Goal: Task Accomplishment & Management: Complete application form

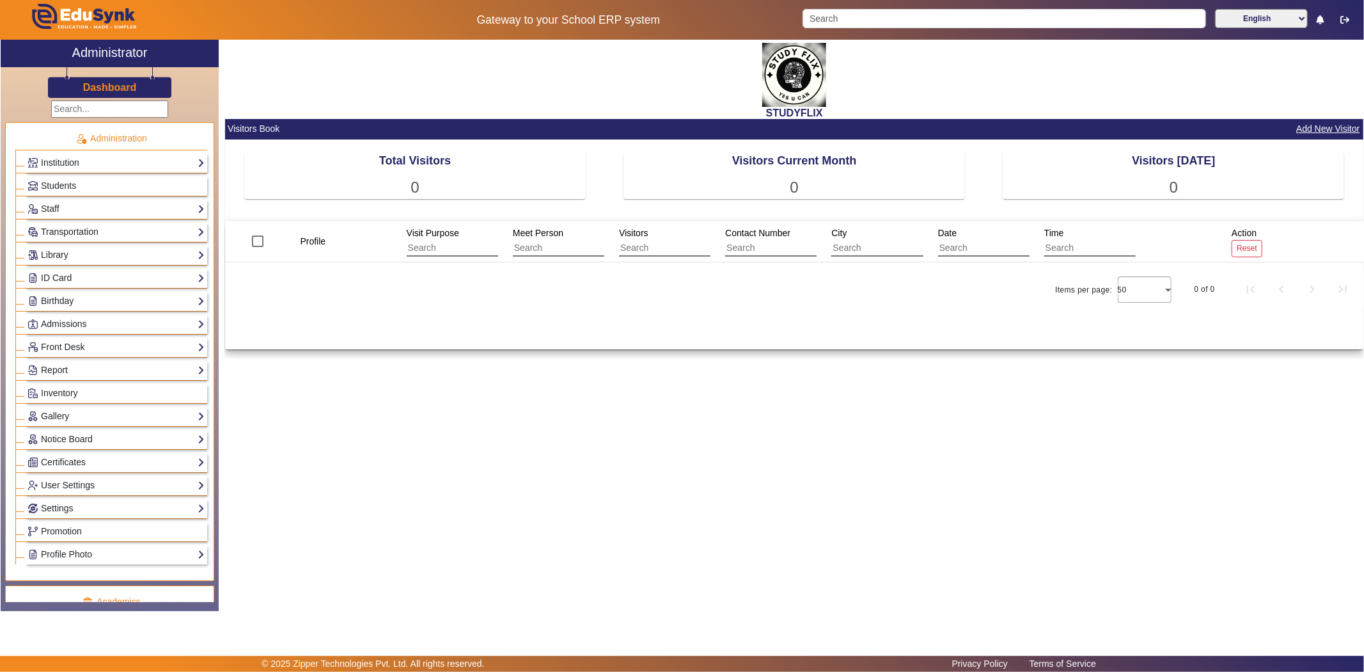
click at [116, 107] on input "text" at bounding box center [109, 108] width 117 height 17
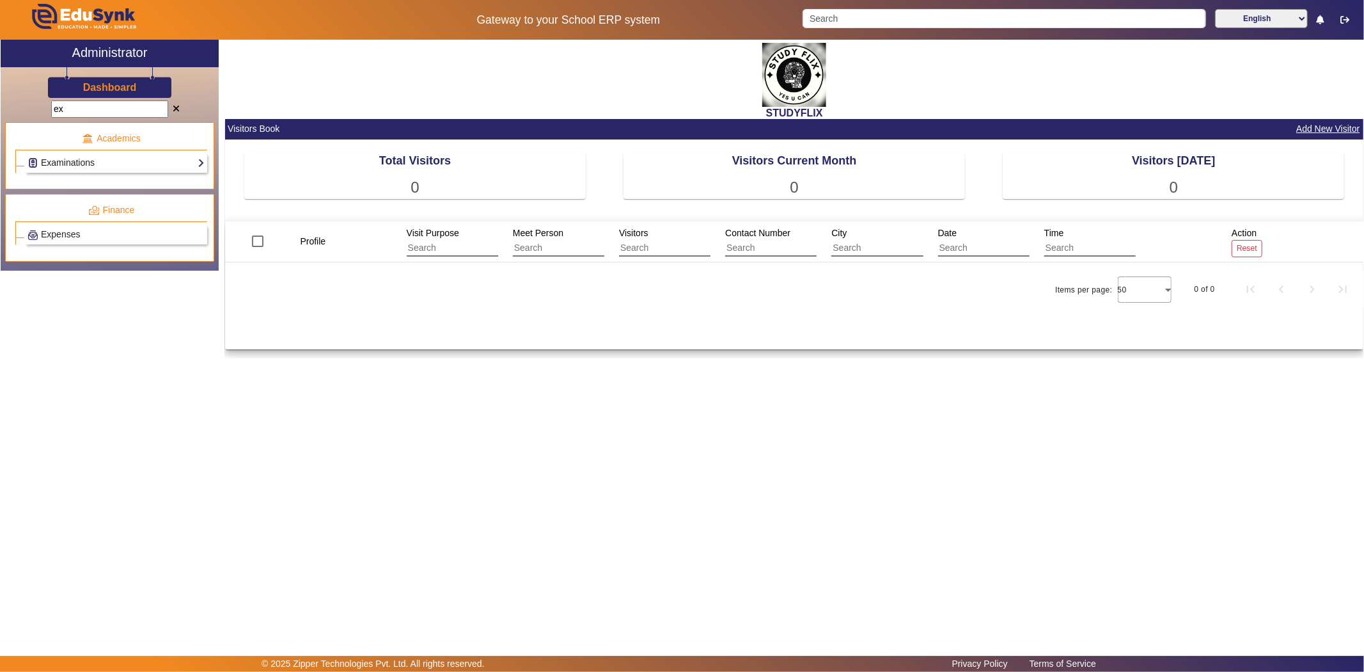
type input "ex"
click at [90, 164] on link "Examinations" at bounding box center [116, 162] width 177 height 15
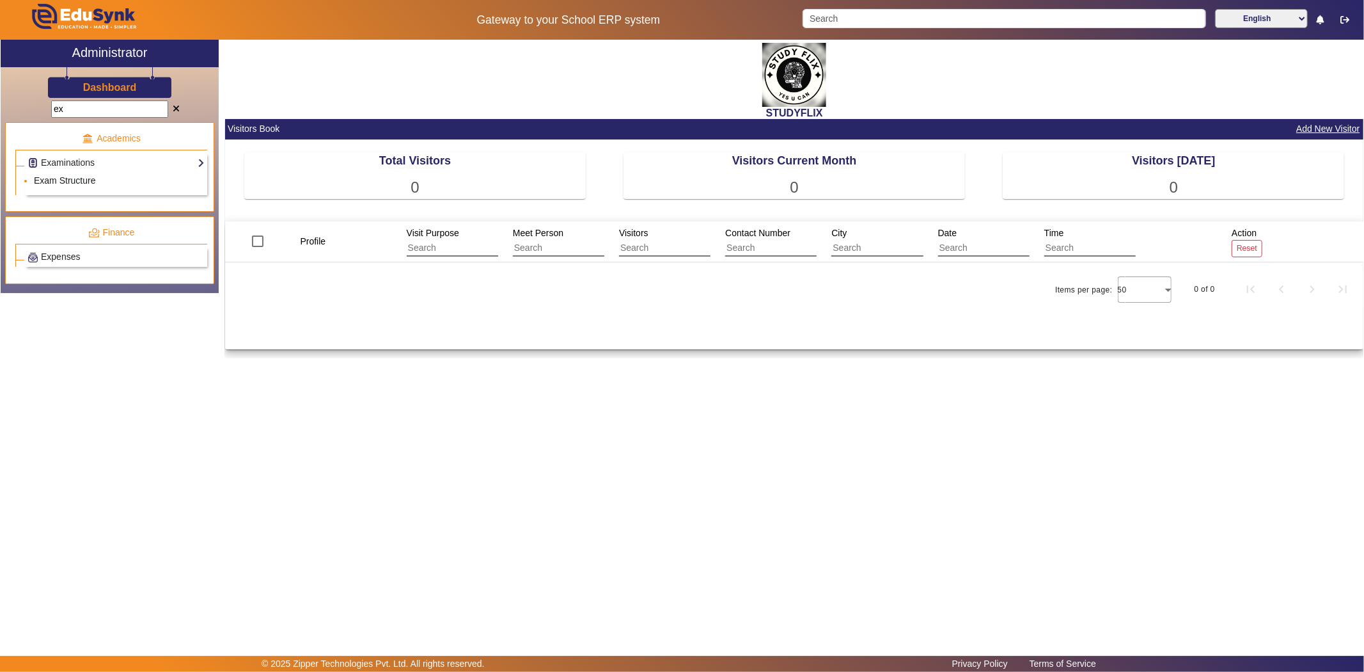
click at [90, 181] on link "Exam Structure" at bounding box center [64, 180] width 61 height 10
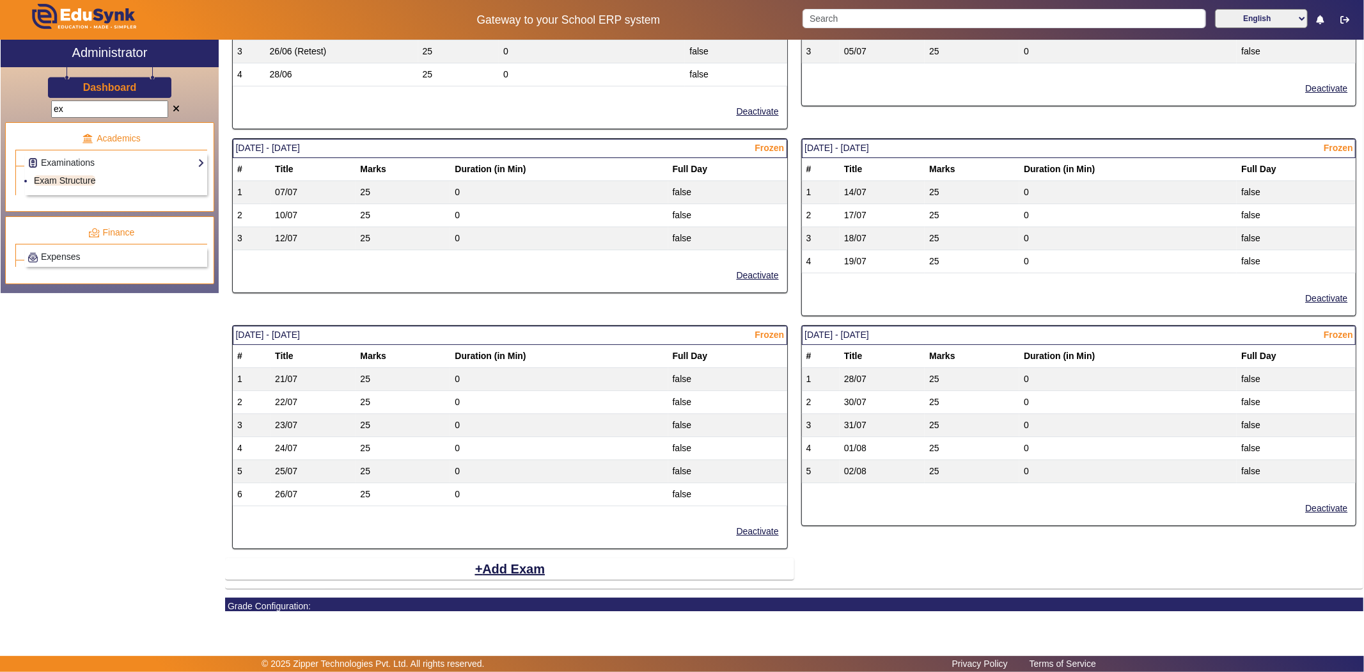
scroll to position [650, 0]
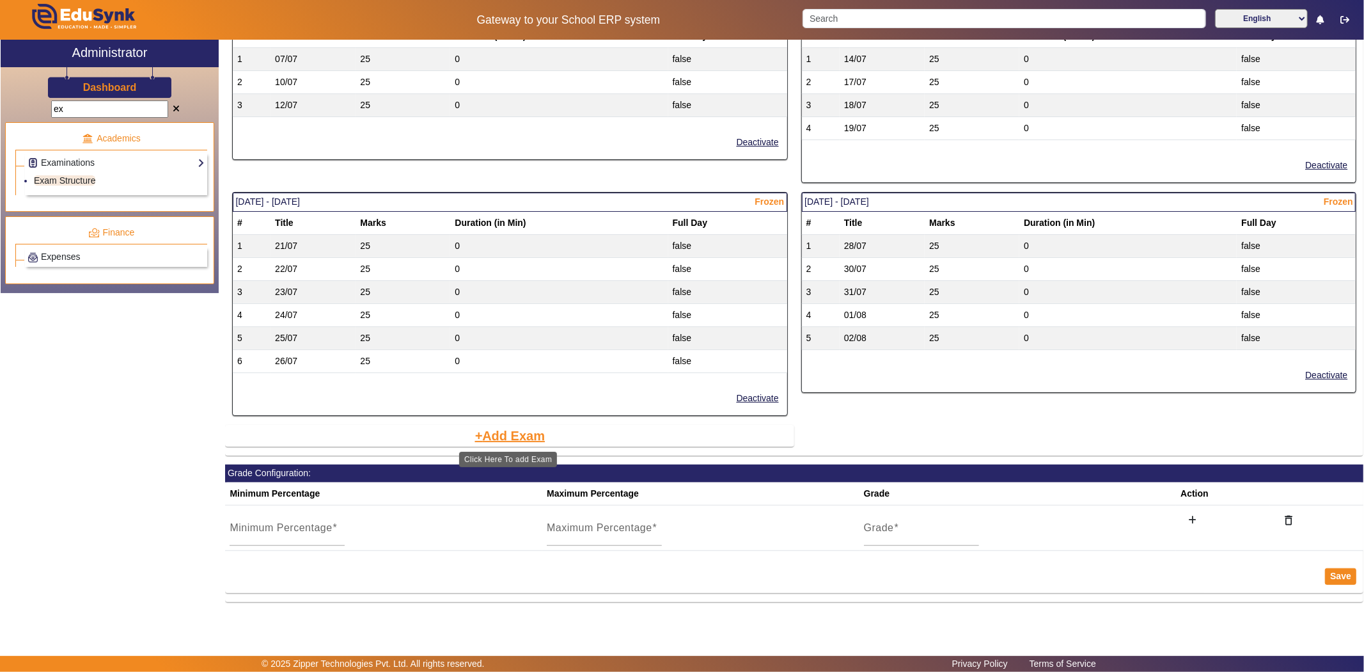
click at [514, 435] on button "Add Exam" at bounding box center [510, 436] width 73 height 22
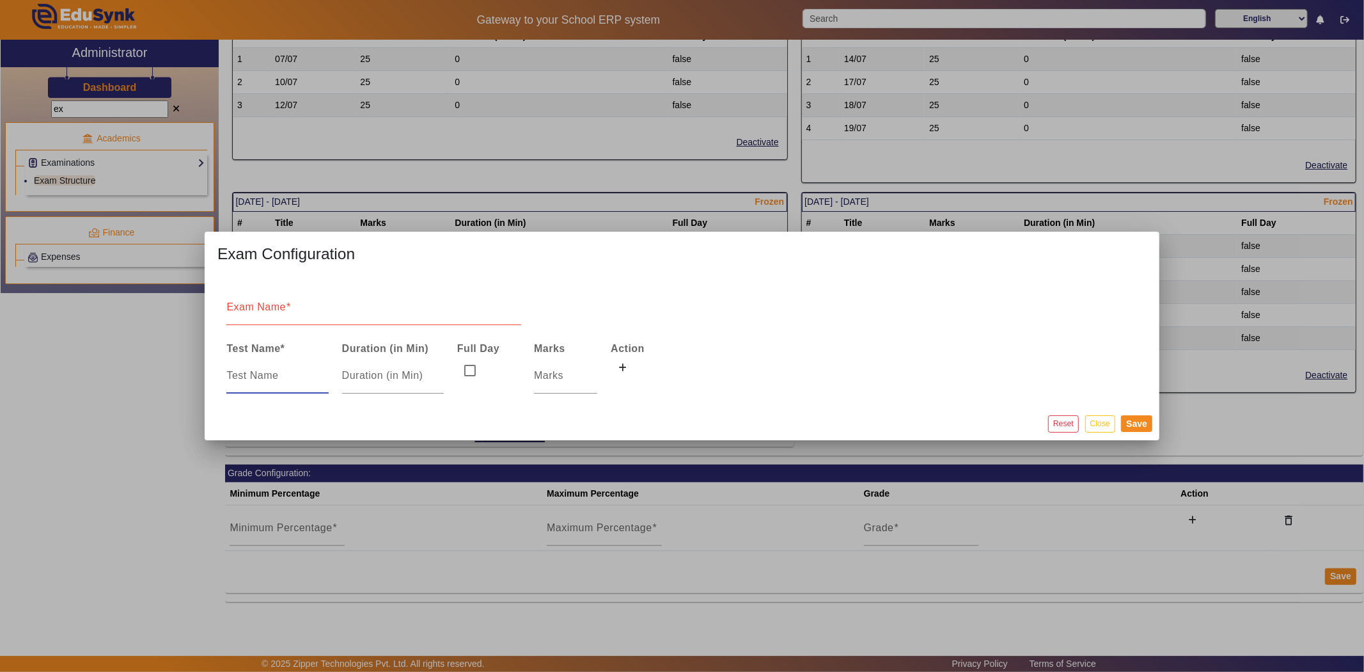
click at [227, 375] on input at bounding box center [277, 375] width 102 height 15
type input "Daily tset"
click at [391, 379] on input "number" at bounding box center [393, 375] width 102 height 15
click at [437, 369] on input "1" at bounding box center [393, 375] width 102 height 15
click at [437, 369] on input "2" at bounding box center [393, 375] width 102 height 15
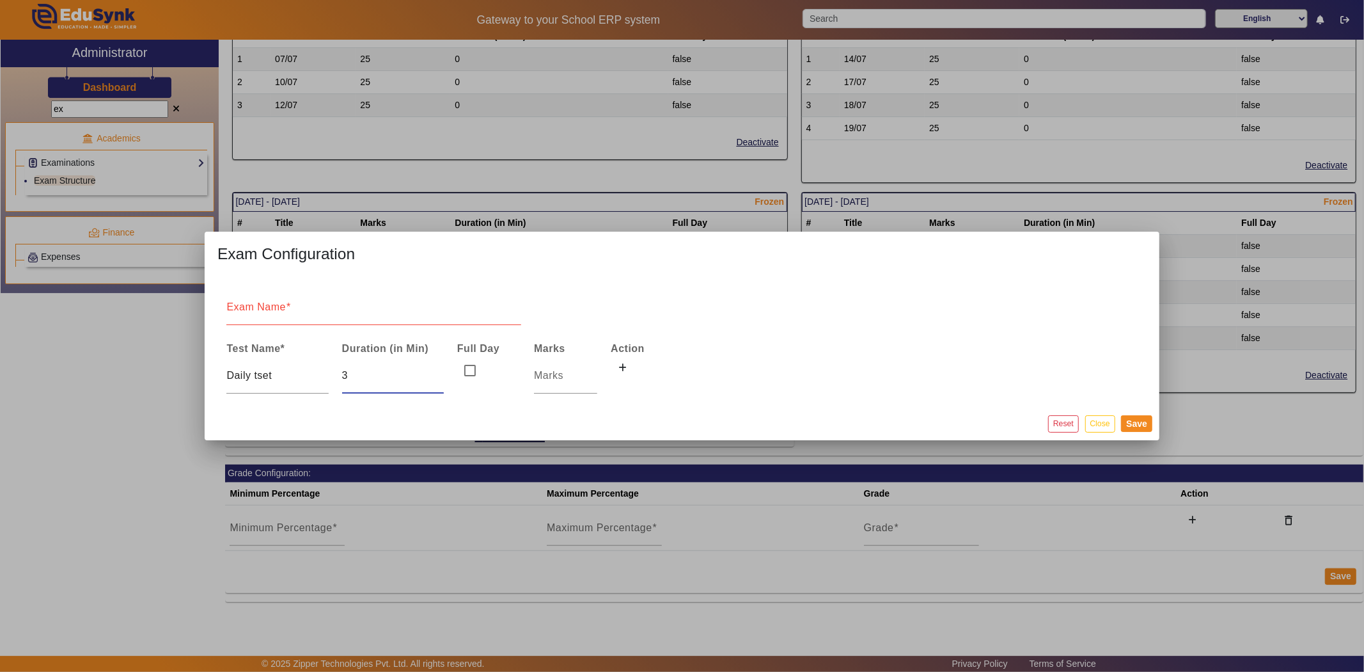
click at [437, 369] on input "3" at bounding box center [393, 375] width 102 height 15
click at [437, 369] on input "4" at bounding box center [393, 375] width 102 height 15
type input "5"
click at [437, 369] on input "5" at bounding box center [393, 375] width 102 height 15
click at [570, 375] on input "number" at bounding box center [565, 375] width 63 height 15
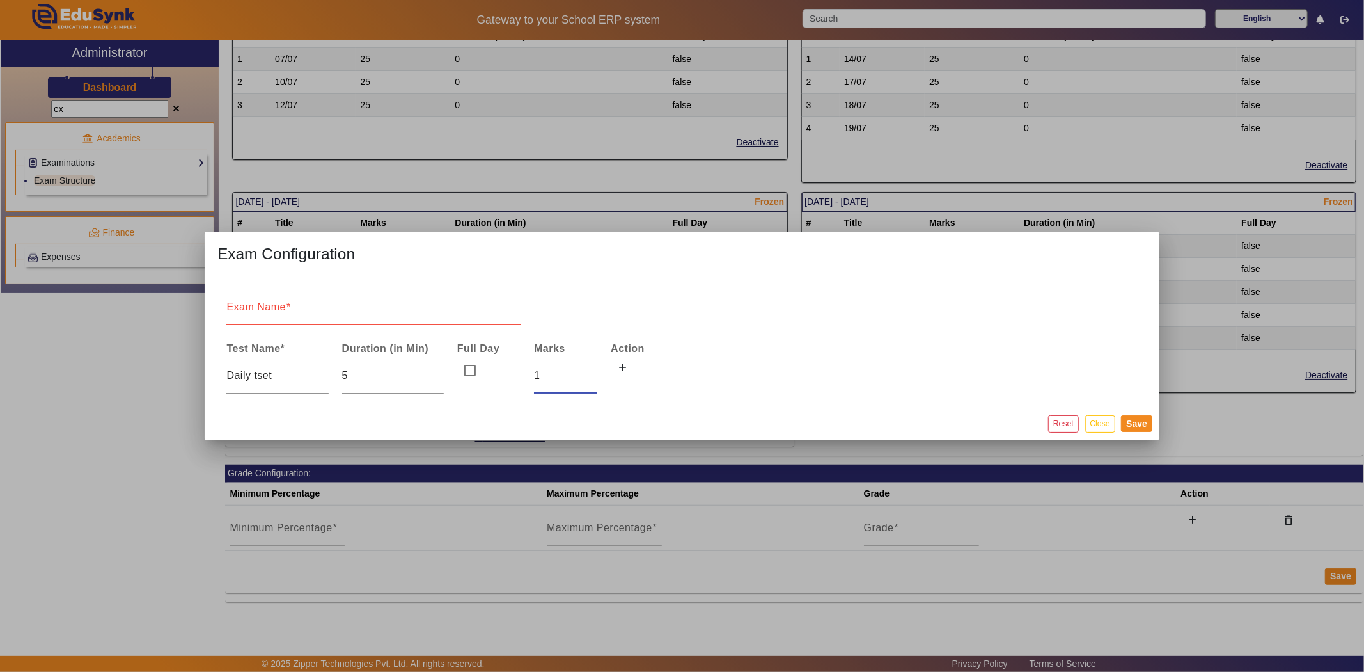
click at [593, 369] on input "1" at bounding box center [565, 375] width 63 height 15
click at [593, 369] on input "2" at bounding box center [565, 375] width 63 height 15
click at [593, 369] on input "3" at bounding box center [565, 375] width 63 height 15
click at [593, 369] on input "4" at bounding box center [565, 375] width 63 height 15
type input "5"
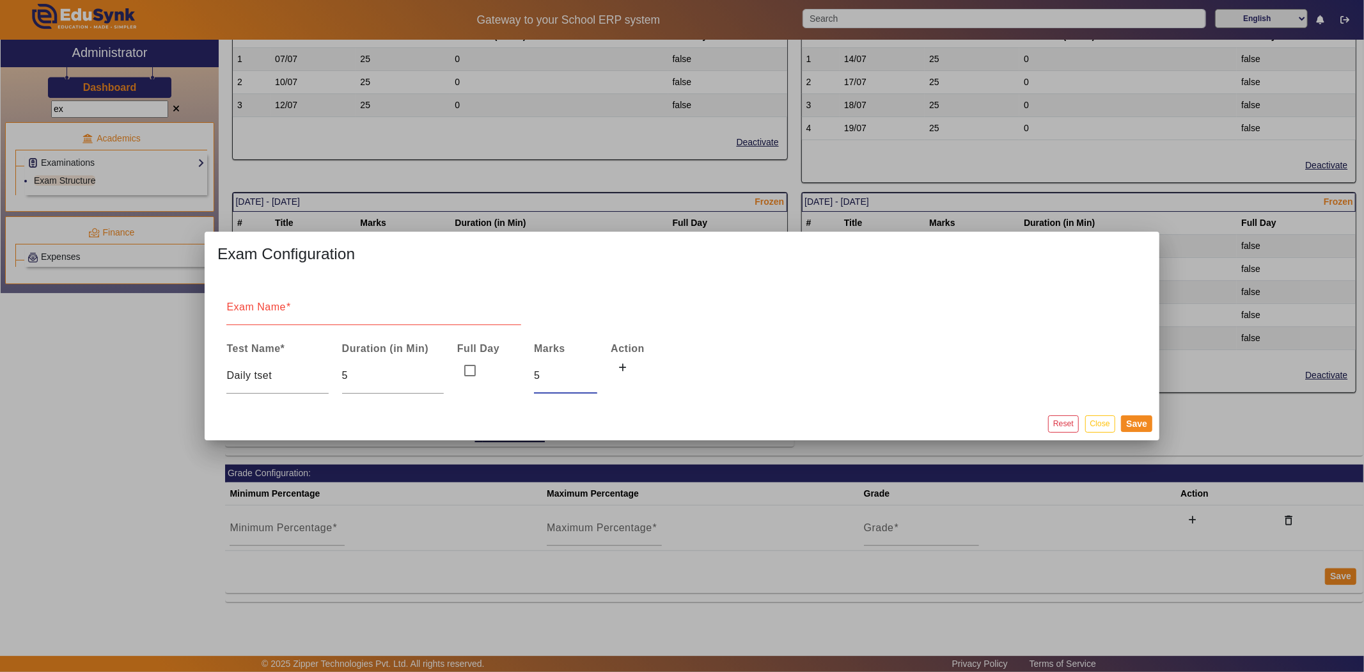
click at [593, 369] on input "5" at bounding box center [565, 375] width 63 height 15
click at [621, 370] on icon at bounding box center [623, 367] width 8 height 9
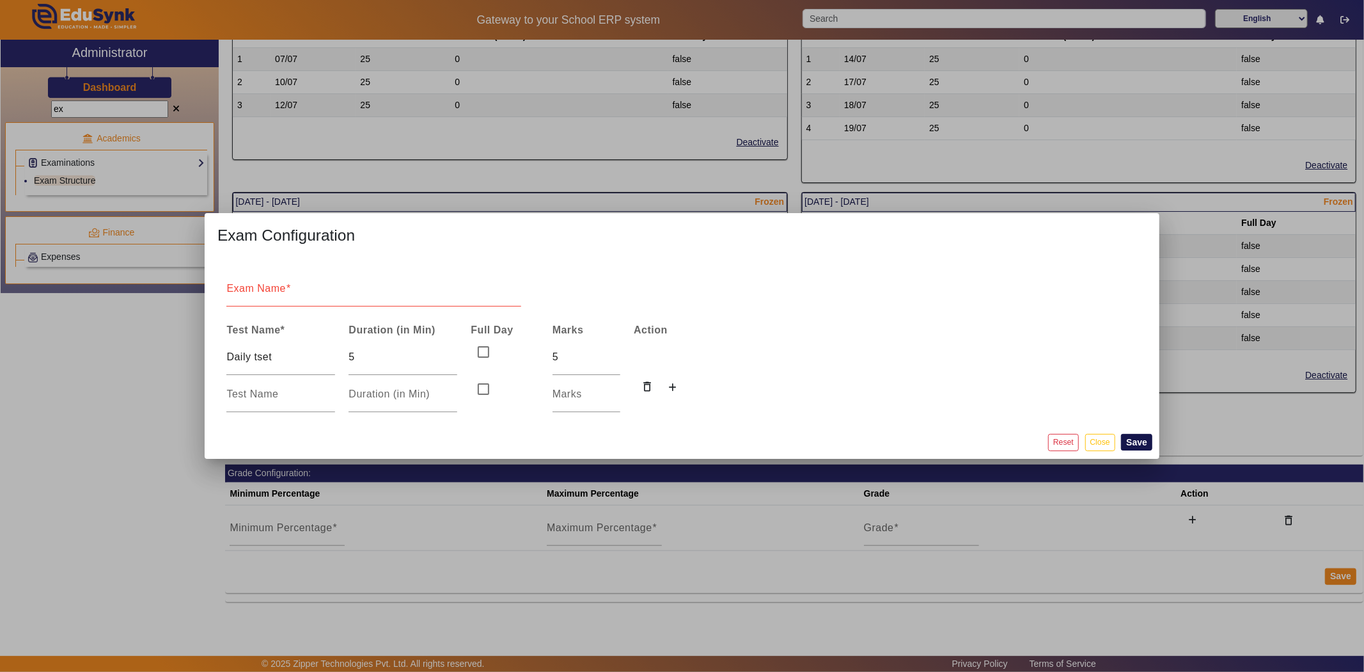
click at [1143, 445] on button "Save" at bounding box center [1136, 442] width 31 height 17
